Goal: Task Accomplishment & Management: Manage account settings

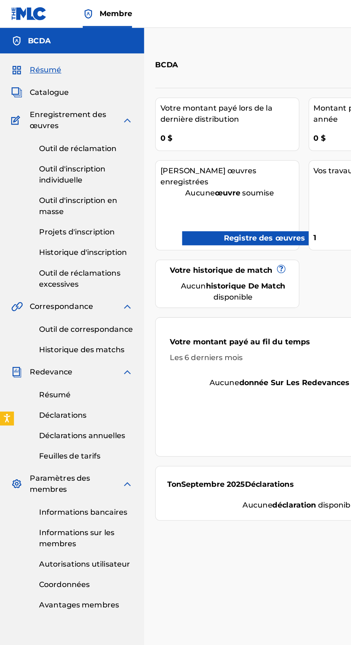
click at [48, 321] on font "Déclarations" at bounding box center [48, 319] width 37 height 7
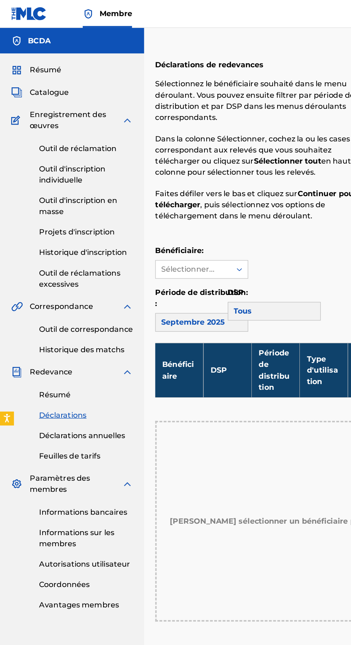
click at [44, 304] on font "Résumé" at bounding box center [42, 304] width 24 height 7
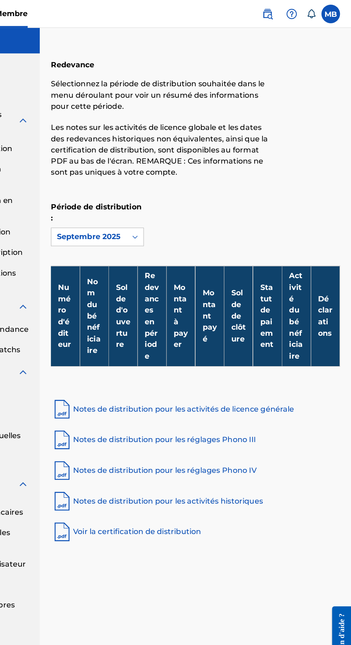
click at [340, 13] on label at bounding box center [335, 11] width 14 height 14
click at [335, 11] on input "MB [PERSON_NAME] [EMAIL_ADDRESS][DOMAIN_NAME] Notification Preferences Profil S…" at bounding box center [335, 11] width 0 height 0
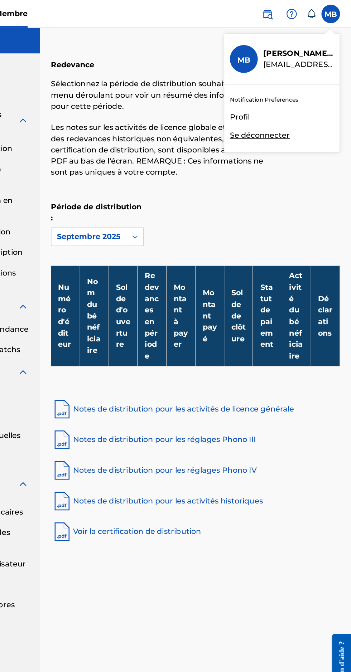
click at [287, 107] on div "Membre MB MB [PERSON_NAME] [EMAIL_ADDRESS][DOMAIN_NAME] Notification Preference…" at bounding box center [175, 336] width 351 height 672
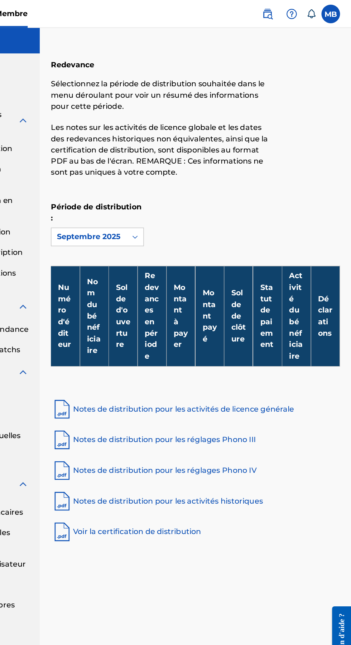
click at [339, 11] on label at bounding box center [335, 11] width 14 height 14
click at [335, 11] on input "MB [PERSON_NAME] [EMAIL_ADDRESS][DOMAIN_NAME] Notification Preferences Profil S…" at bounding box center [335, 11] width 0 height 0
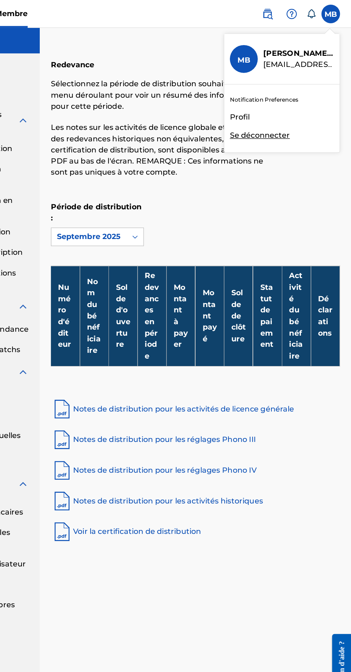
click at [260, 89] on div "Membre MB MB [PERSON_NAME] [EMAIL_ADDRESS][DOMAIN_NAME] Notification Preference…" at bounding box center [175, 336] width 351 height 672
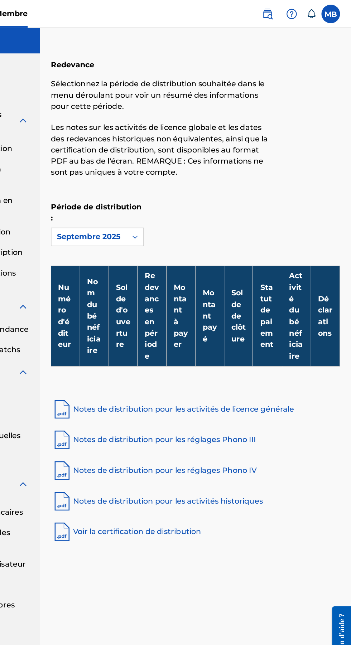
click at [340, 14] on label at bounding box center [335, 11] width 14 height 14
click at [335, 11] on input "MB [PERSON_NAME] [EMAIL_ADDRESS][DOMAIN_NAME] Notification Preferences Profil S…" at bounding box center [335, 11] width 0 height 0
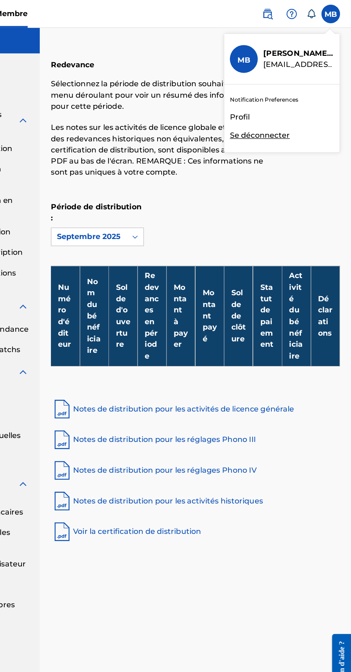
click at [269, 88] on div "Membre MB MB [PERSON_NAME] [EMAIL_ADDRESS][DOMAIN_NAME] Notification Preference…" at bounding box center [175, 336] width 351 height 672
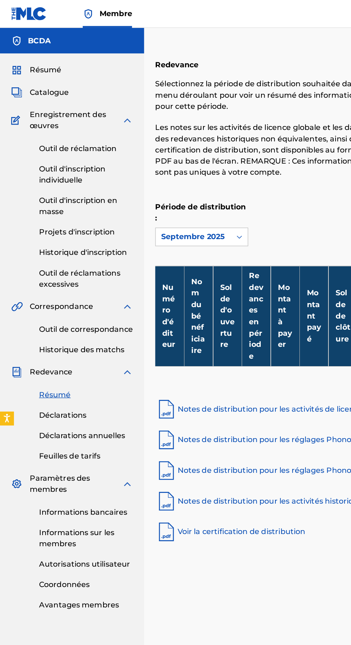
click at [80, 252] on font "Outil de correspondance" at bounding box center [66, 253] width 72 height 7
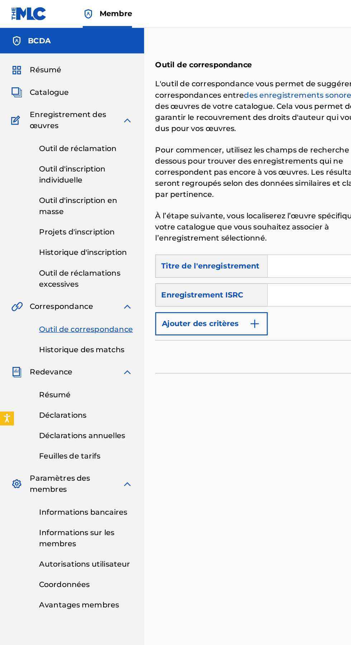
click at [72, 194] on font "Historique d'inscription" at bounding box center [64, 194] width 68 height 7
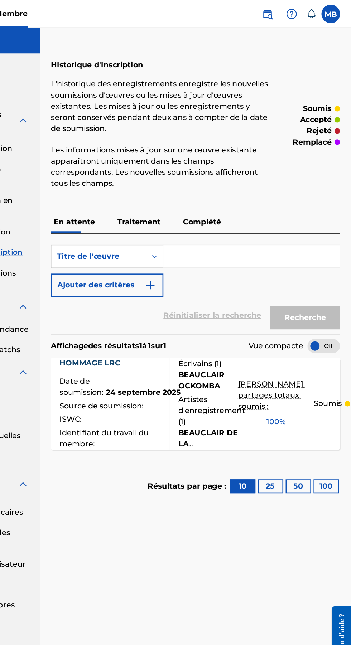
click at [229, 296] on font "BEAUCLAIR OCKOMBA" at bounding box center [235, 292] width 35 height 15
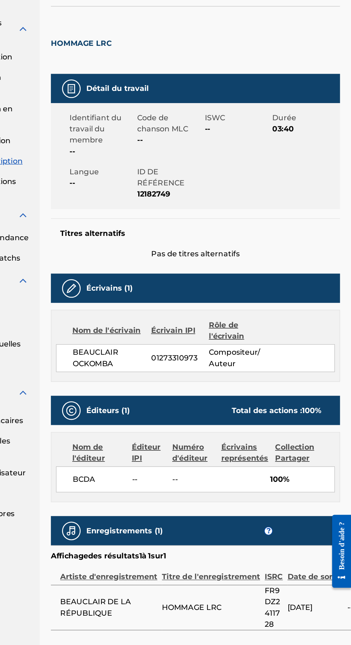
click at [190, 423] on font "Éditeur IPI" at bounding box center [195, 419] width 26 height 17
click at [190, 416] on font "Éditeur IPI" at bounding box center [193, 419] width 22 height 15
click at [338, 274] on div "Détail du travail Identifiant du travail du membre -- Code de chanson MLC -- IS…" at bounding box center [231, 341] width 223 height 429
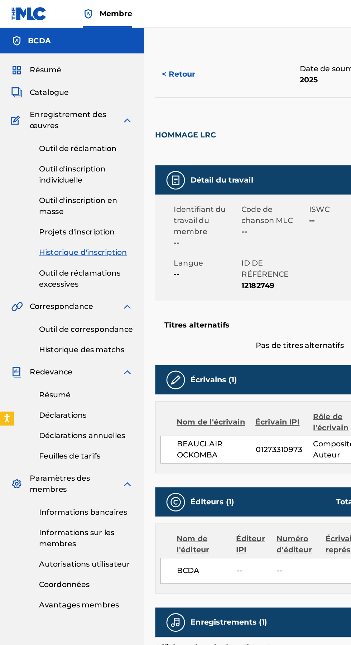
click at [67, 413] on font "Informations sur les membres" at bounding box center [59, 414] width 58 height 15
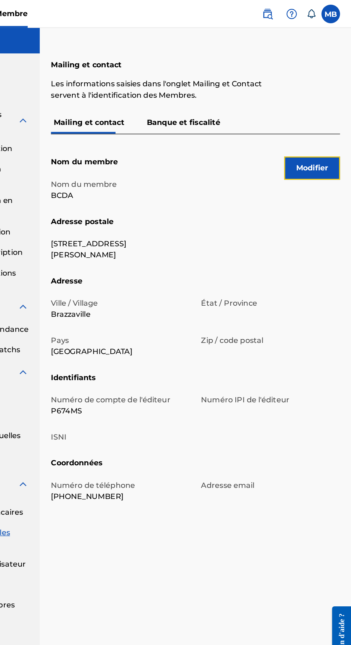
click at [319, 130] on font "Modifier" at bounding box center [321, 129] width 25 height 7
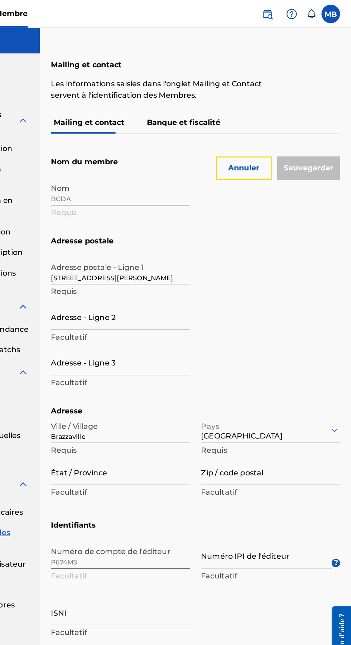
click at [262, 131] on font "Annuler" at bounding box center [268, 129] width 24 height 7
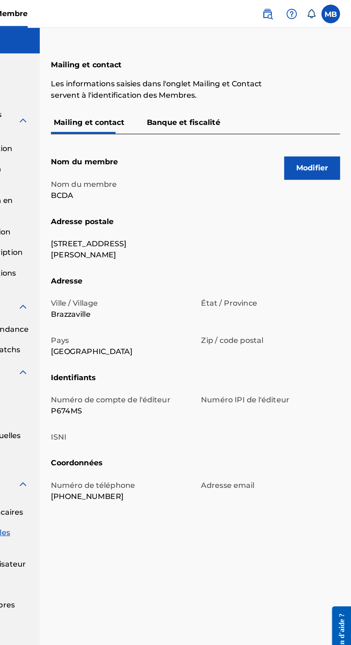
click at [220, 95] on font "Banque et fiscalité" at bounding box center [221, 94] width 57 height 7
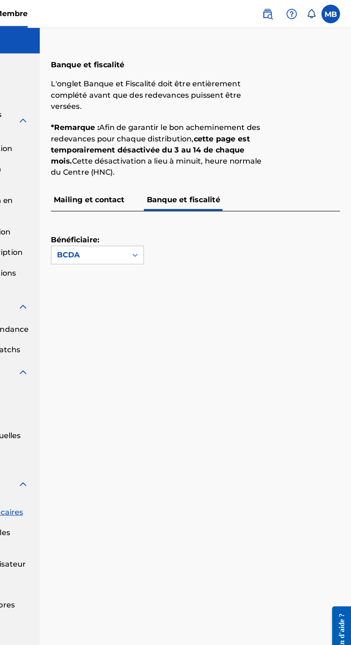
click at [195, 255] on div "Banque et fiscalité L'onglet Banque et Fiscalité doit être entièrement complété…" at bounding box center [231, 324] width 223 height 571
click at [341, 8] on label at bounding box center [335, 11] width 14 height 14
click at [335, 11] on input "MB [PERSON_NAME] [EMAIL_ADDRESS][DOMAIN_NAME] Notification Preferences Profil S…" at bounding box center [335, 11] width 0 height 0
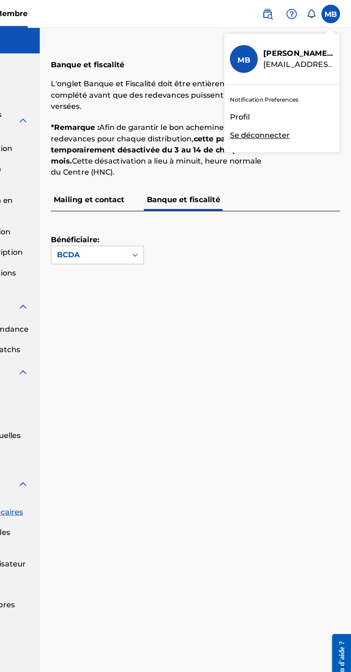
click at [278, 108] on div "Membre MB MB [PERSON_NAME] [EMAIL_ADDRESS][DOMAIN_NAME] Notification Preference…" at bounding box center [175, 336] width 351 height 672
